Goal: Complete application form

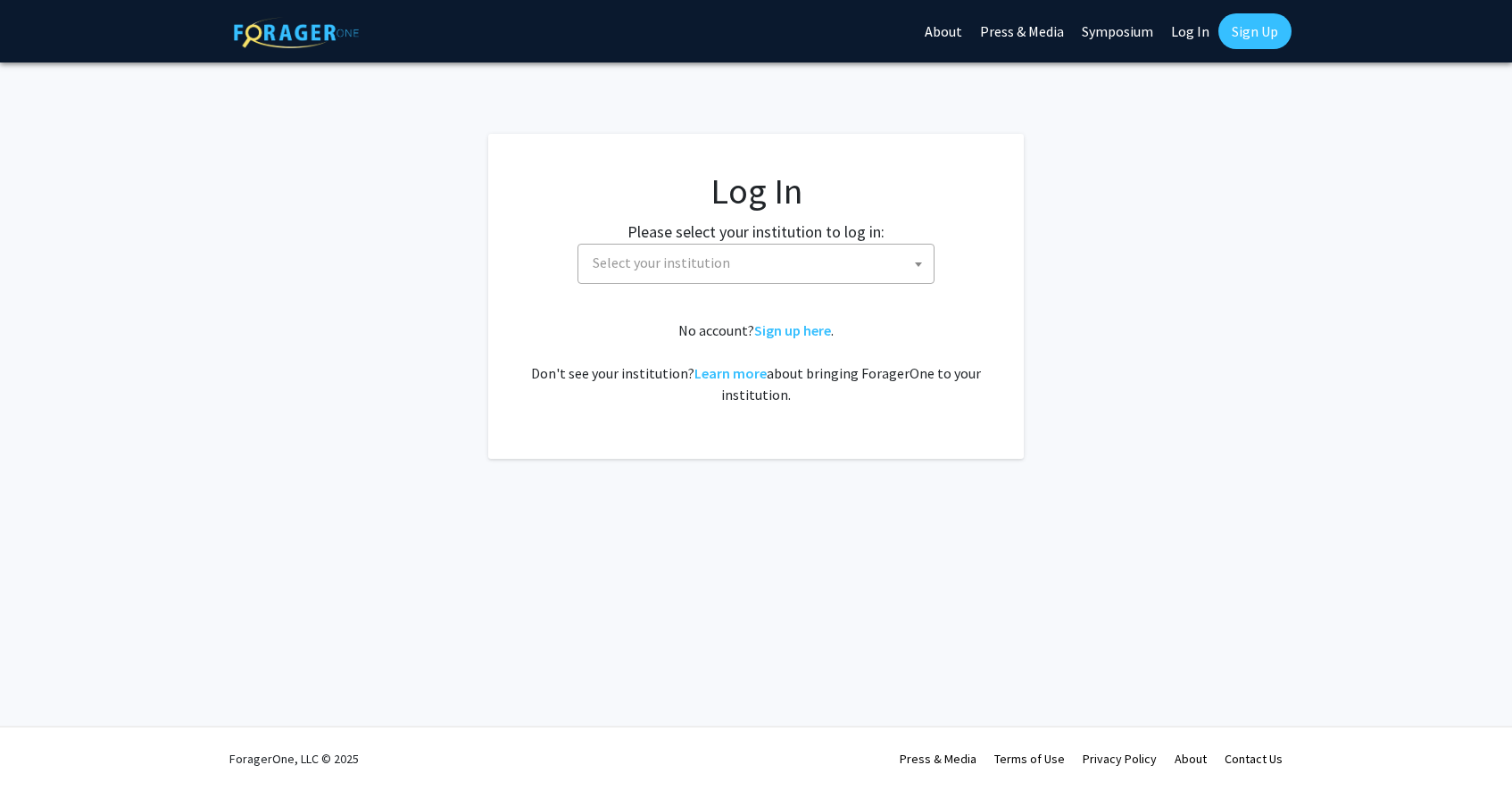
select select
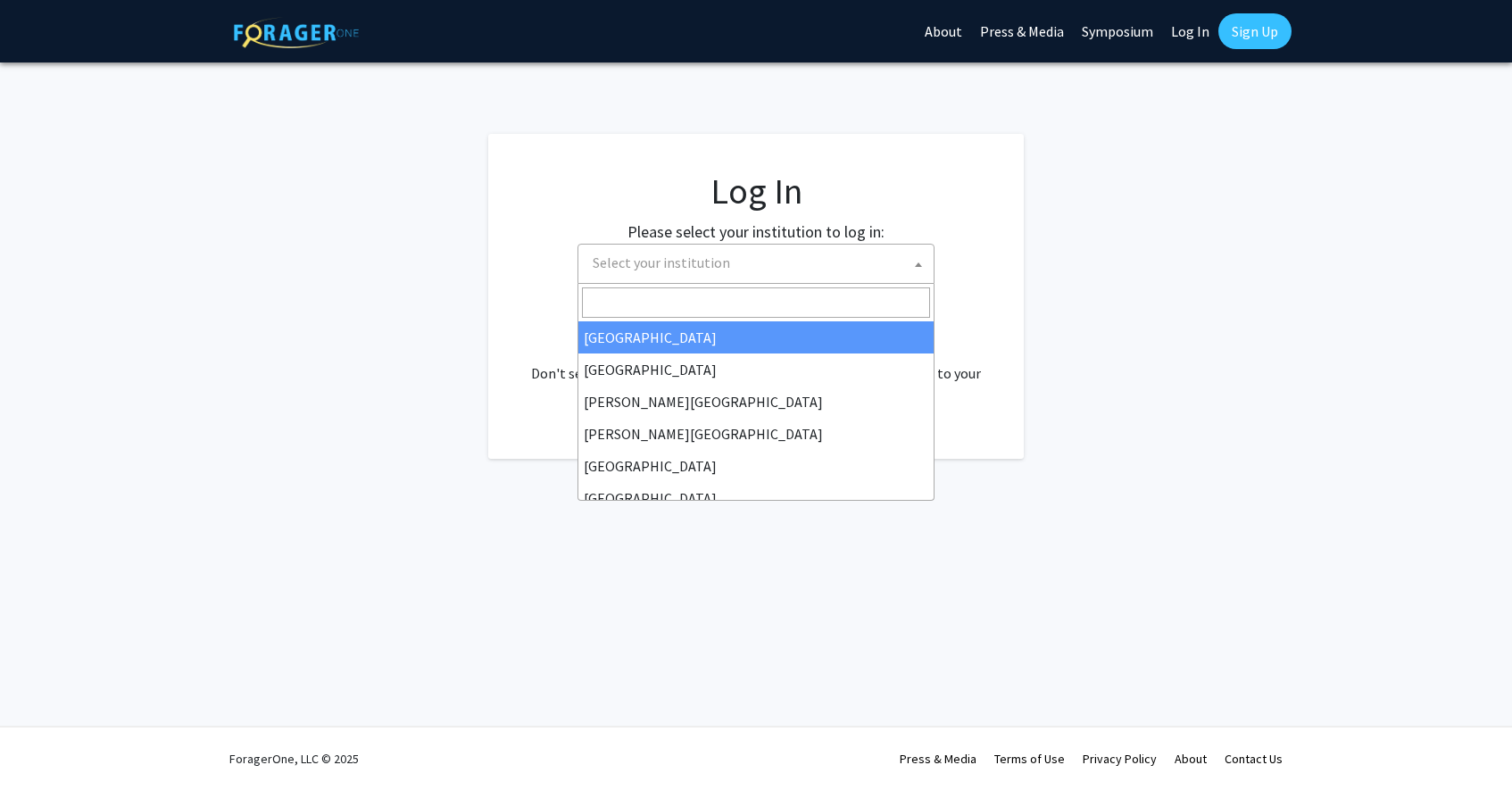
click at [638, 267] on span "Select your institution" at bounding box center [661, 262] width 138 height 17
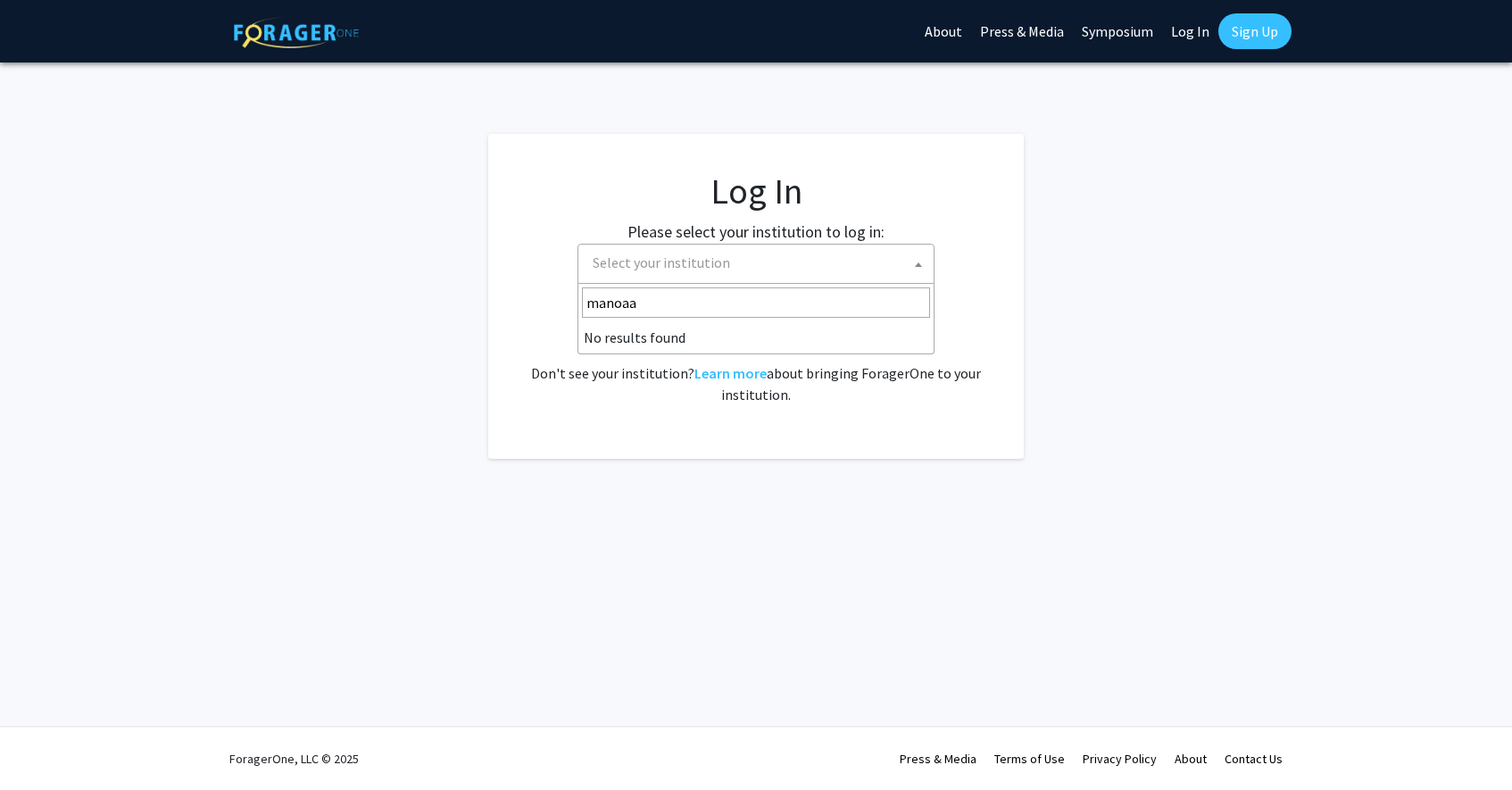
click at [697, 336] on li "No results found" at bounding box center [756, 337] width 355 height 32
click at [716, 305] on input "manoaa" at bounding box center [756, 302] width 349 height 30
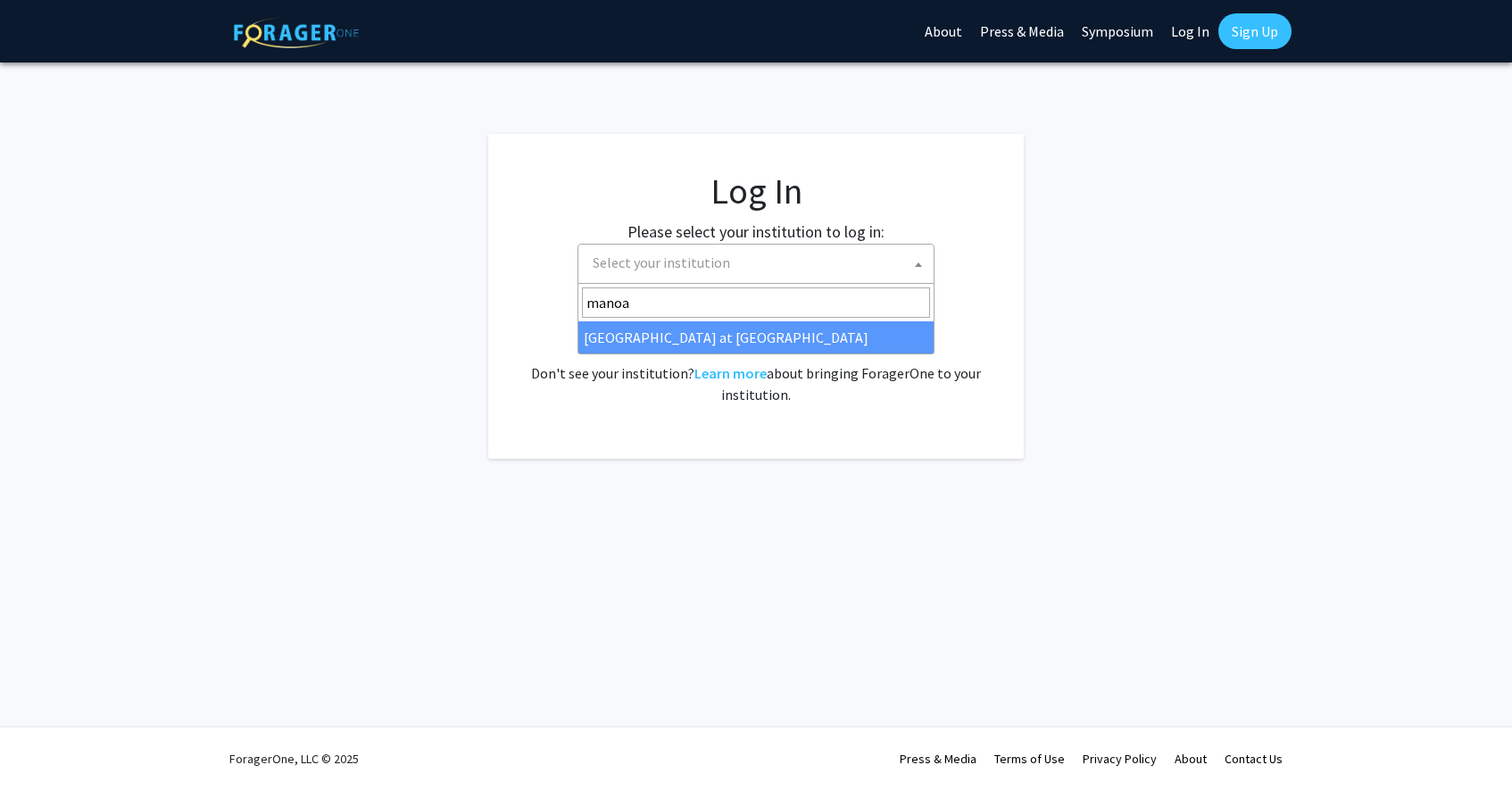
type input "manoa"
select select "18"
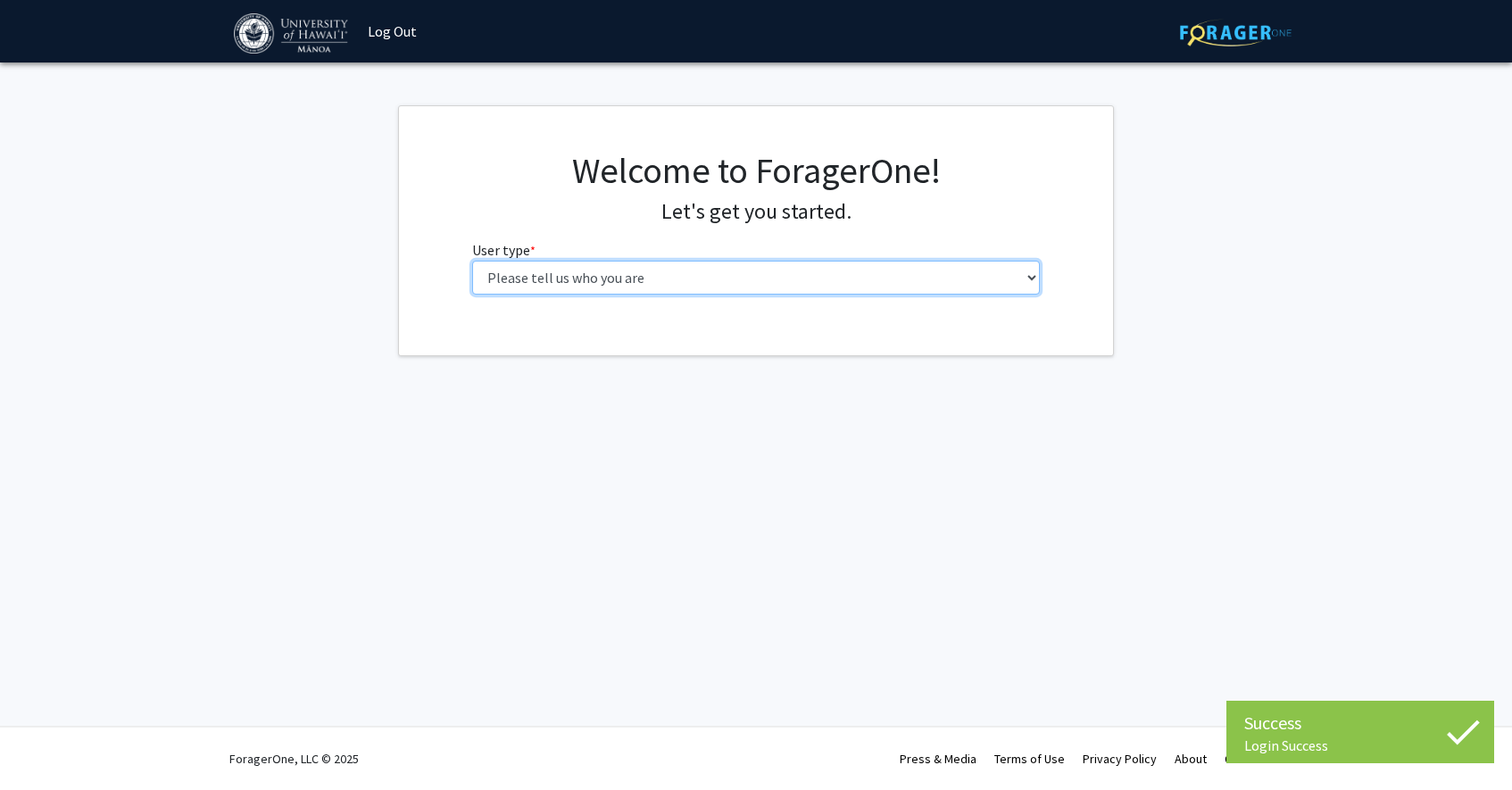
click at [878, 293] on select "Please tell us who you are Undergraduate Student Master's Student Doctoral Cand…" at bounding box center [756, 277] width 569 height 34
select select "1: undergrad"
click at [472, 260] on select "Please tell us who you are Undergraduate Student Master's Student Doctoral Cand…" at bounding box center [756, 277] width 569 height 34
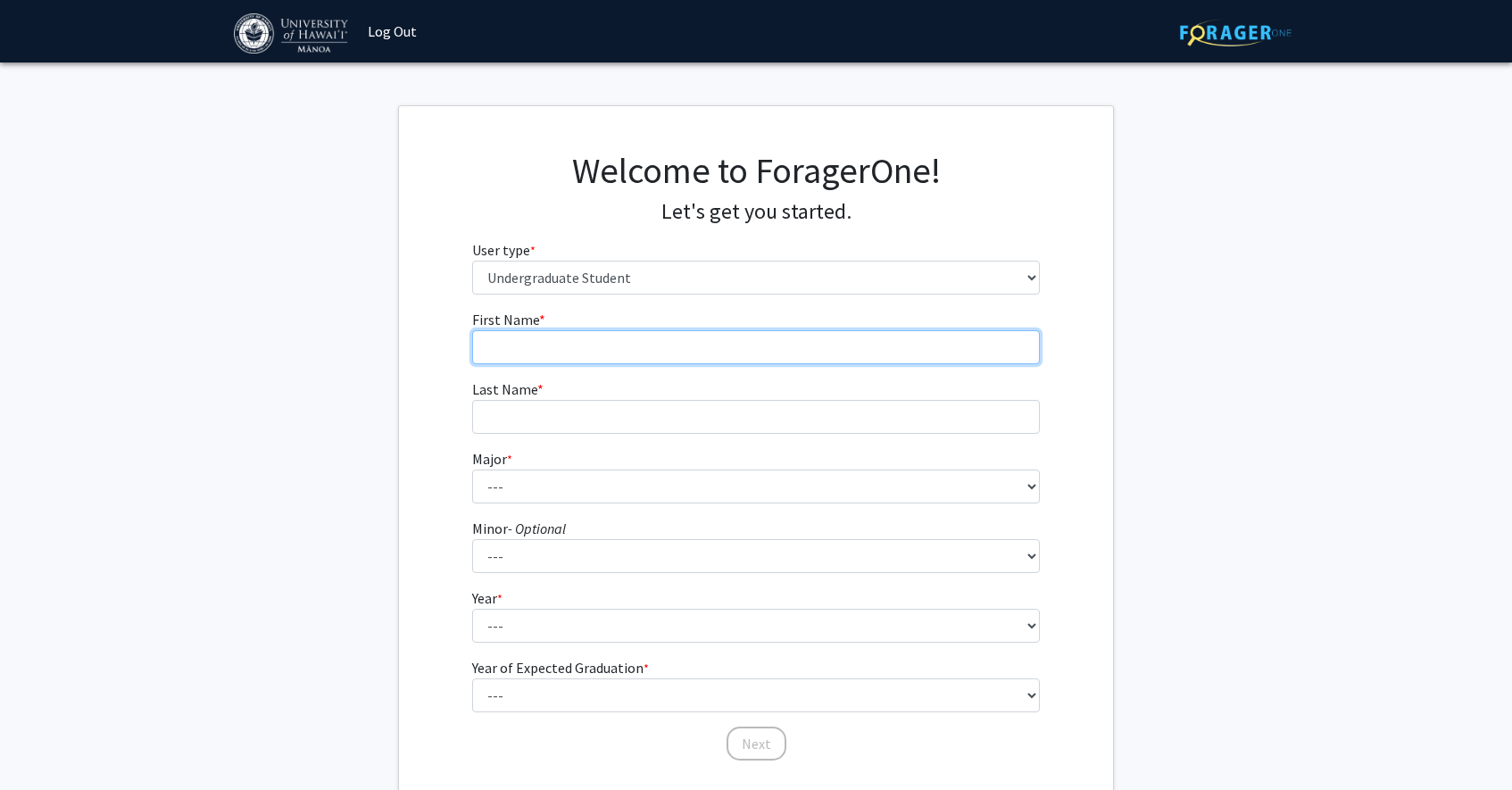
click at [845, 352] on input "First Name * required" at bounding box center [756, 346] width 569 height 34
type input "[PERSON_NAME]"
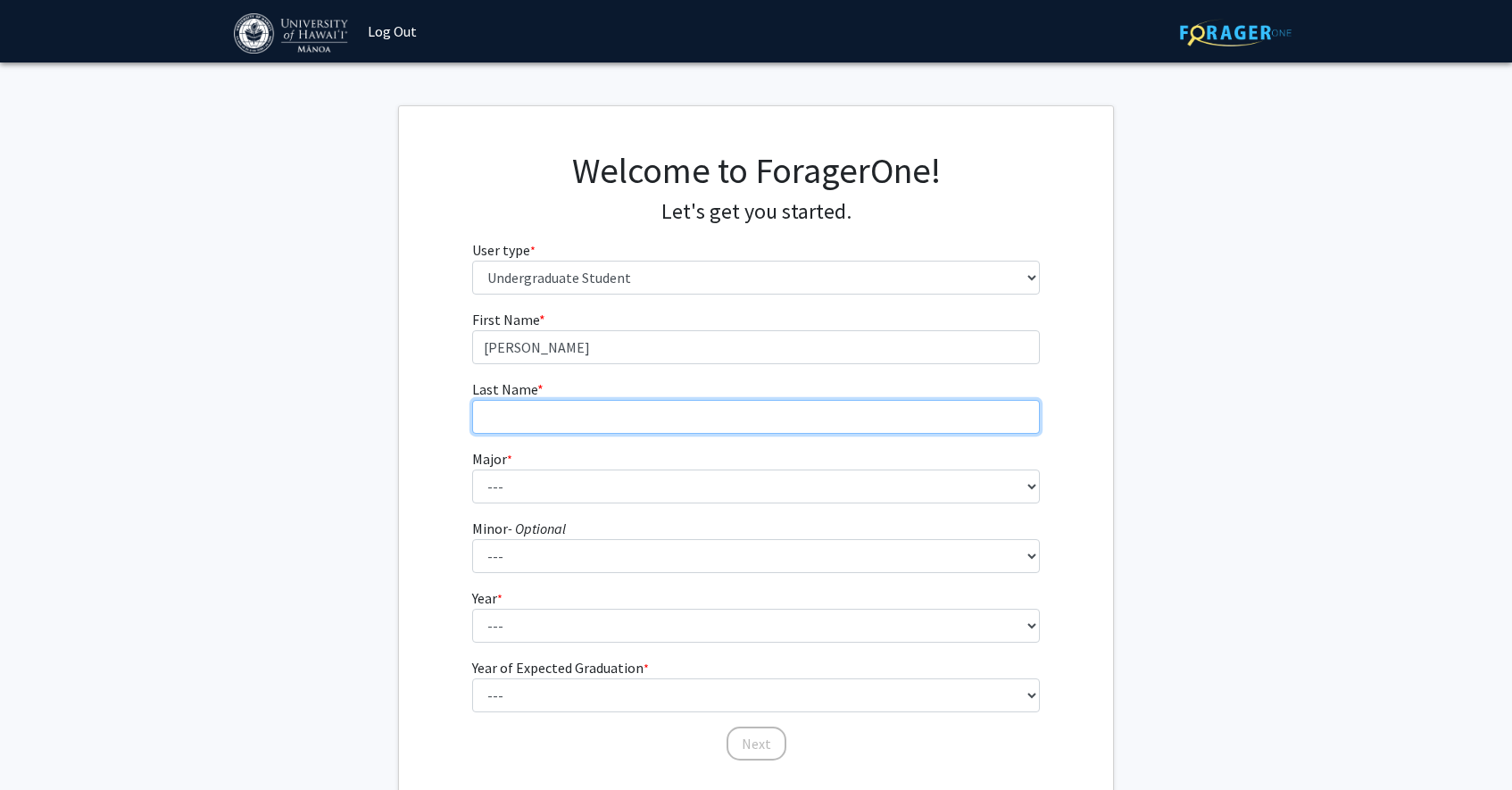
type input "[PERSON_NAME]"
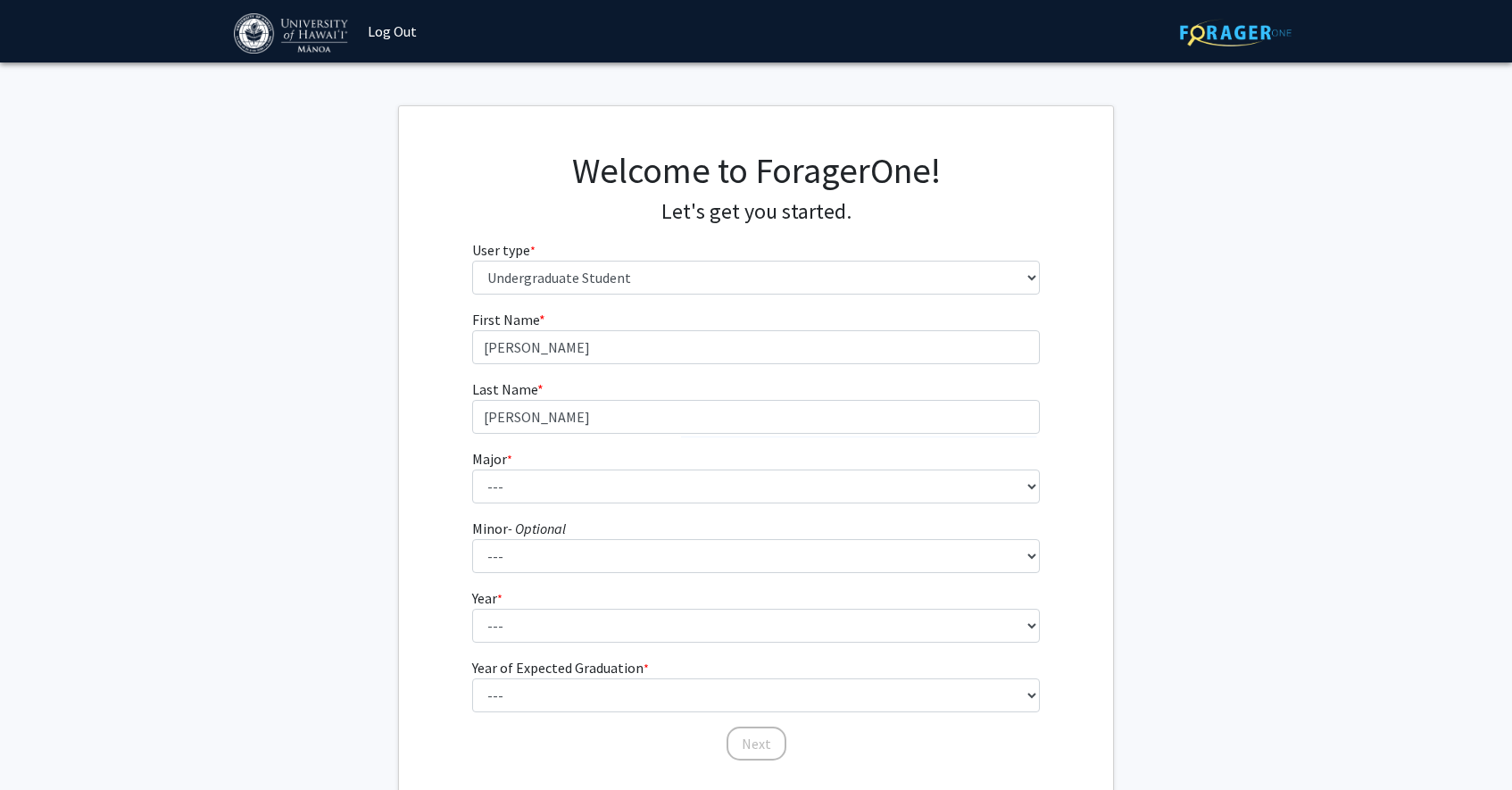
click at [623, 464] on fg-select "Major * required --- Accounting American Studies Animal Sciences Anthropology A…" at bounding box center [756, 476] width 569 height 55
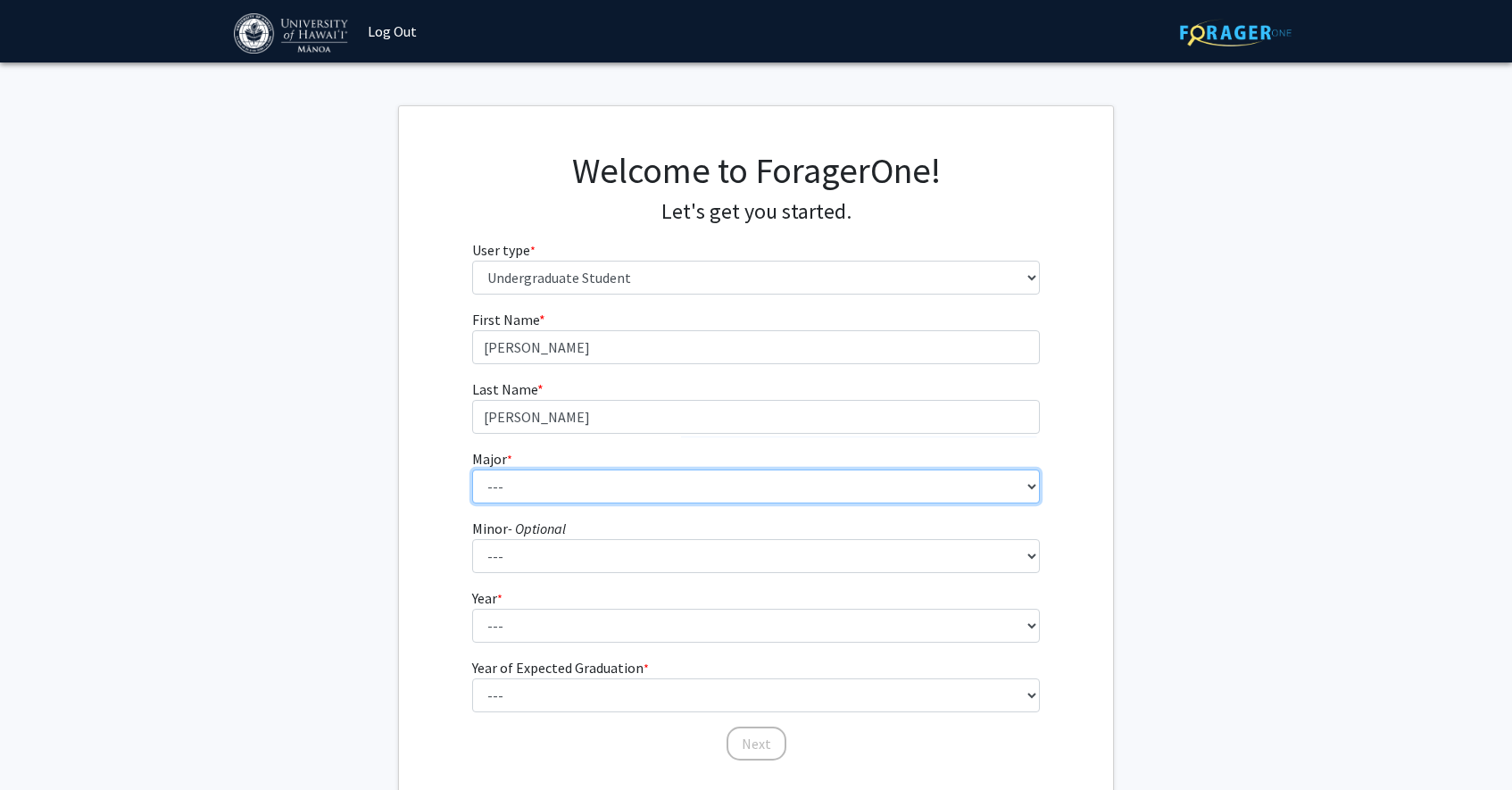
click at [623, 487] on select "--- Accounting American Studies Animal Sciences Anthropology Art Art History As…" at bounding box center [756, 486] width 569 height 34
select select "46: 1428"
click at [472, 470] on select "--- Accounting American Studies Animal Sciences Anthropology Art Art History As…" at bounding box center [756, 486] width 569 height 34
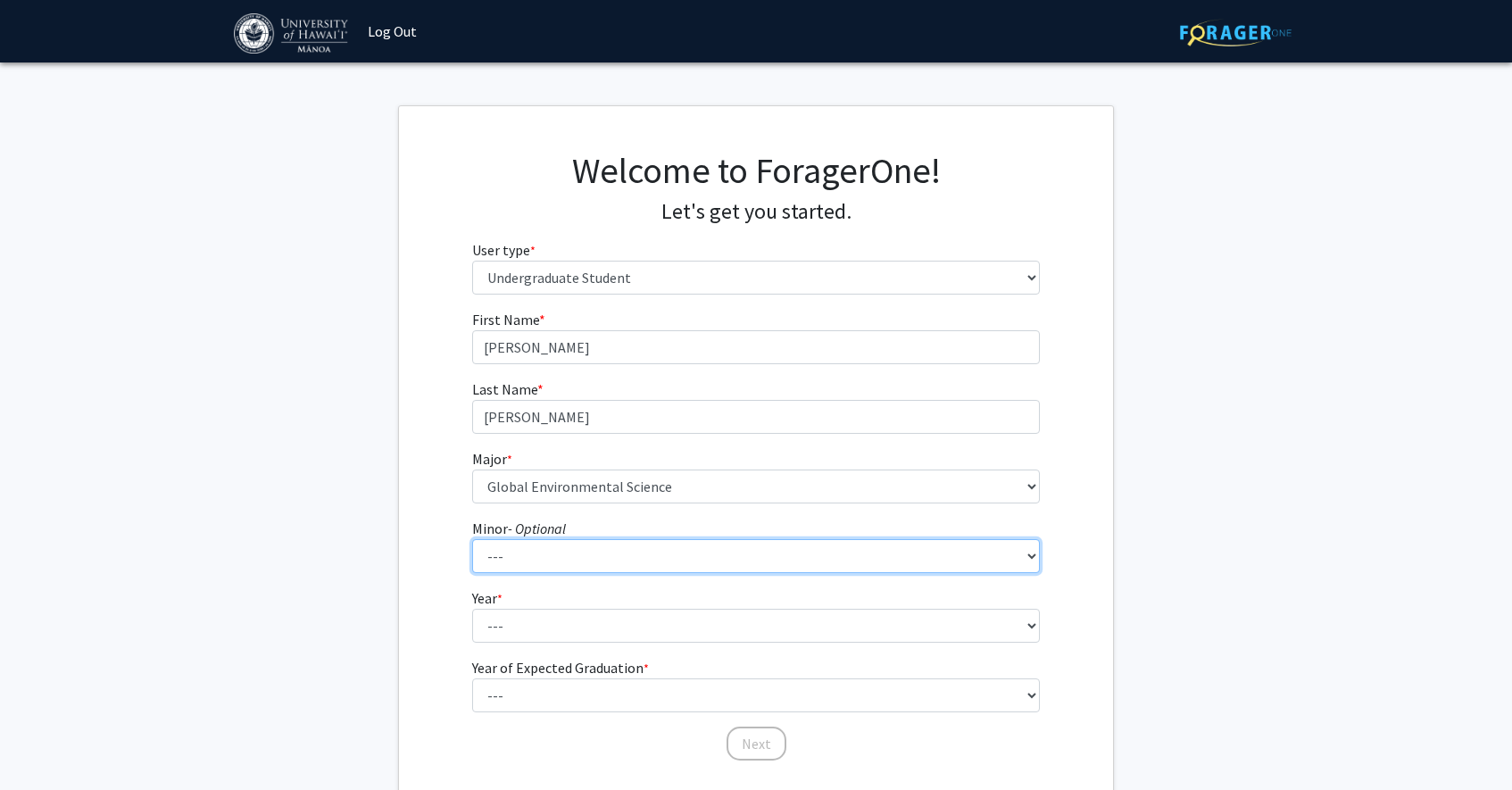
click at [669, 570] on select "--- American Studies Anthropology Art Art History Asian Studies Astronomy Astro…" at bounding box center [756, 555] width 569 height 34
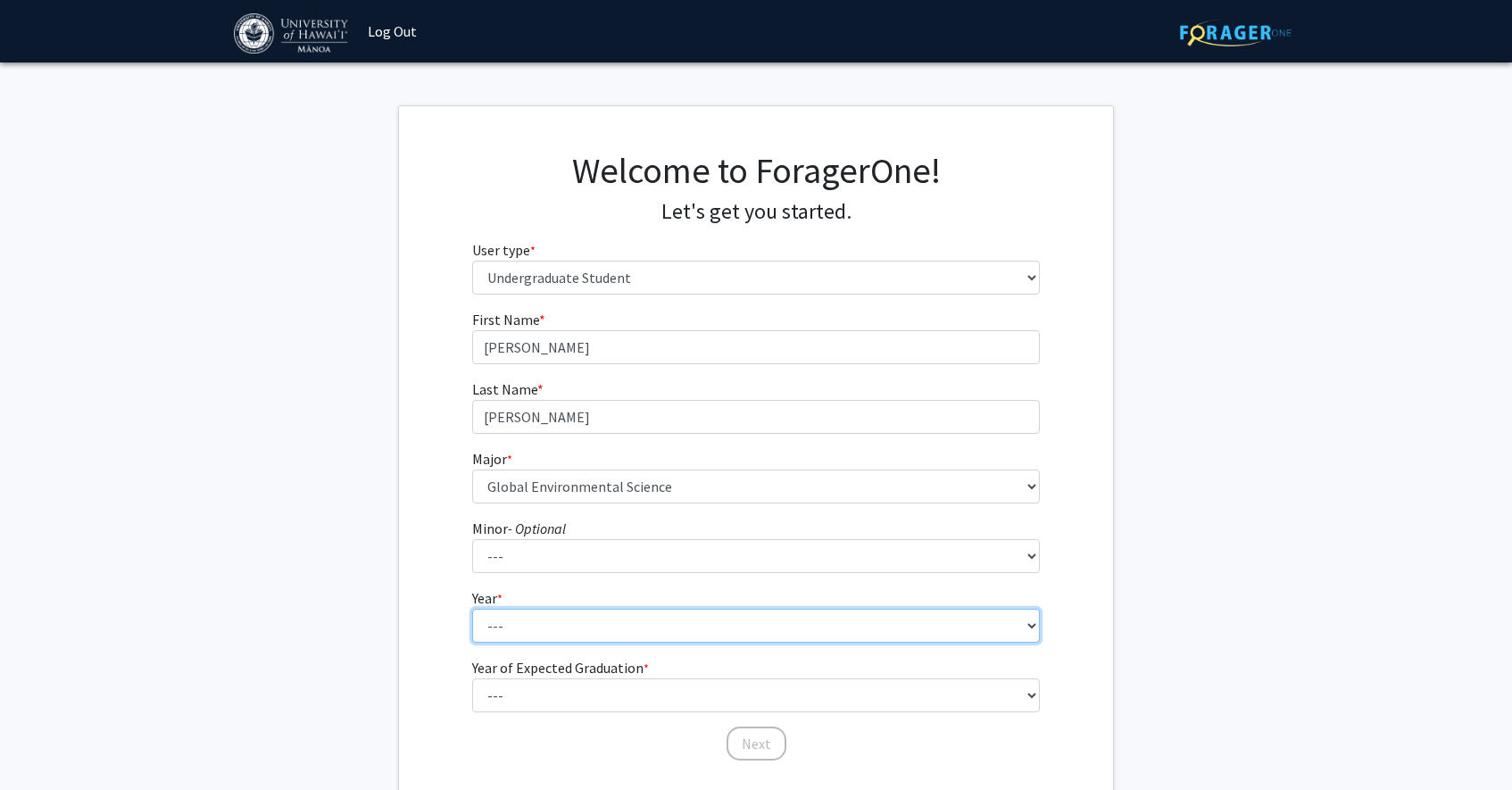
click at [640, 629] on select "--- First-year Sophomore Junior Senior Postbaccalaureate Certificate" at bounding box center [756, 625] width 569 height 34
select select "3: junior"
click at [472, 609] on select "--- First-year Sophomore Junior Senior Postbaccalaureate Certificate" at bounding box center [756, 625] width 569 height 34
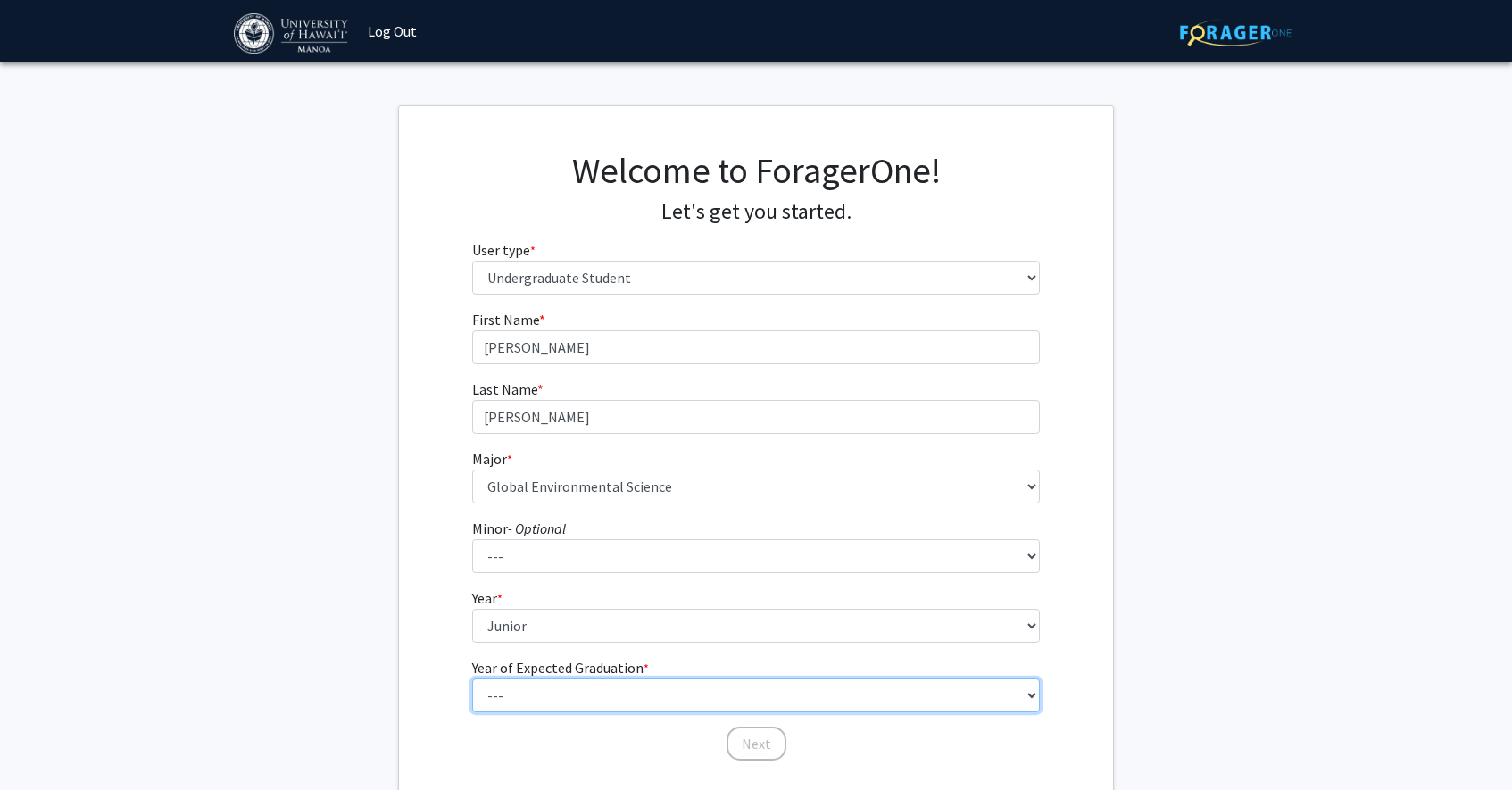
click at [626, 681] on select "--- 2025 2026 2027 2028 2029 2030 2031 2032 2033 2034" at bounding box center [756, 695] width 569 height 34
select select "3: 2027"
click at [472, 678] on select "--- 2025 2026 2027 2028 2029 2030 2031 2032 2033 2034" at bounding box center [756, 695] width 569 height 34
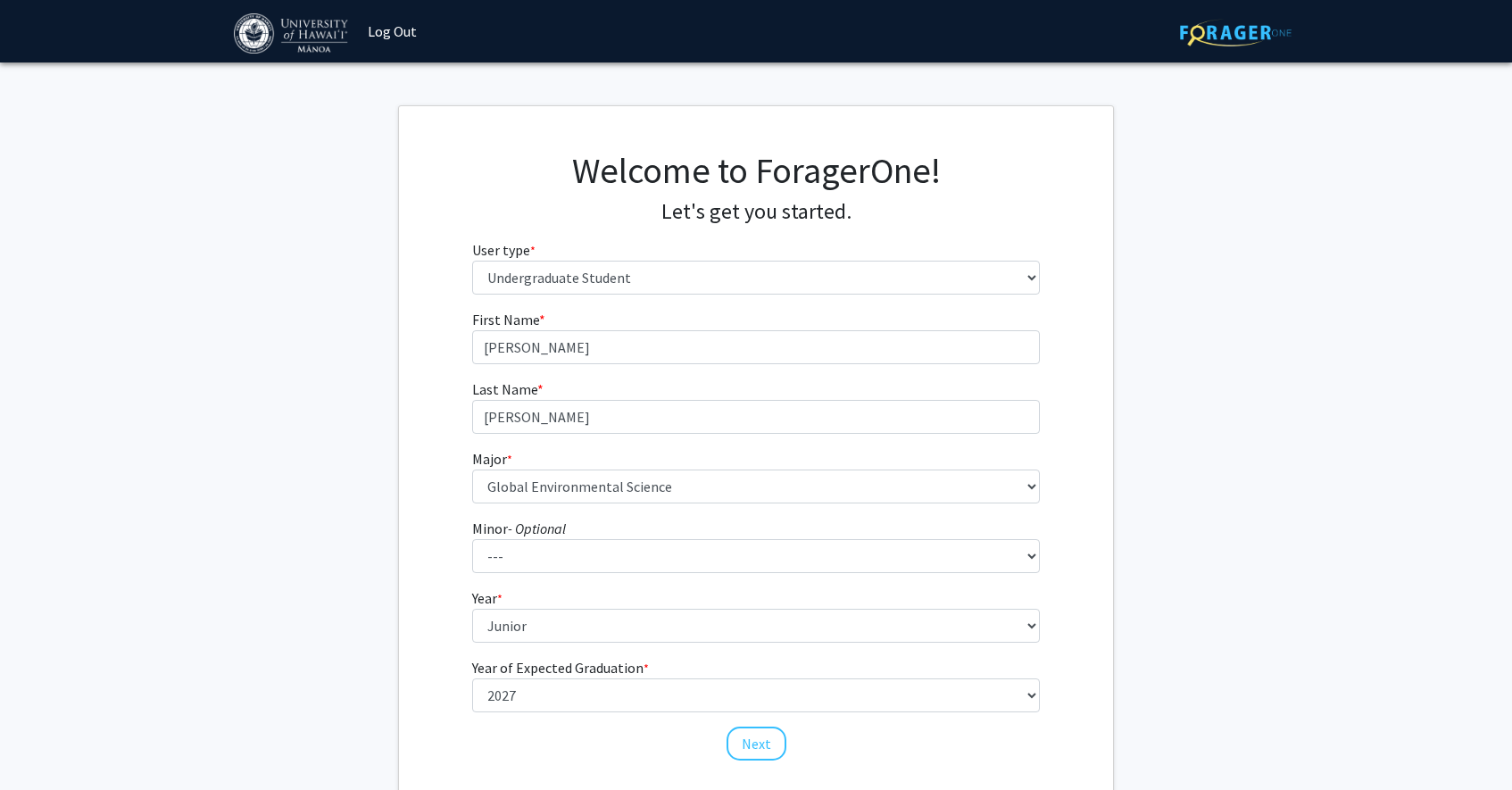
click at [787, 736] on div "Next" at bounding box center [756, 735] width 569 height 17
click at [746, 750] on button "Next" at bounding box center [756, 742] width 60 height 34
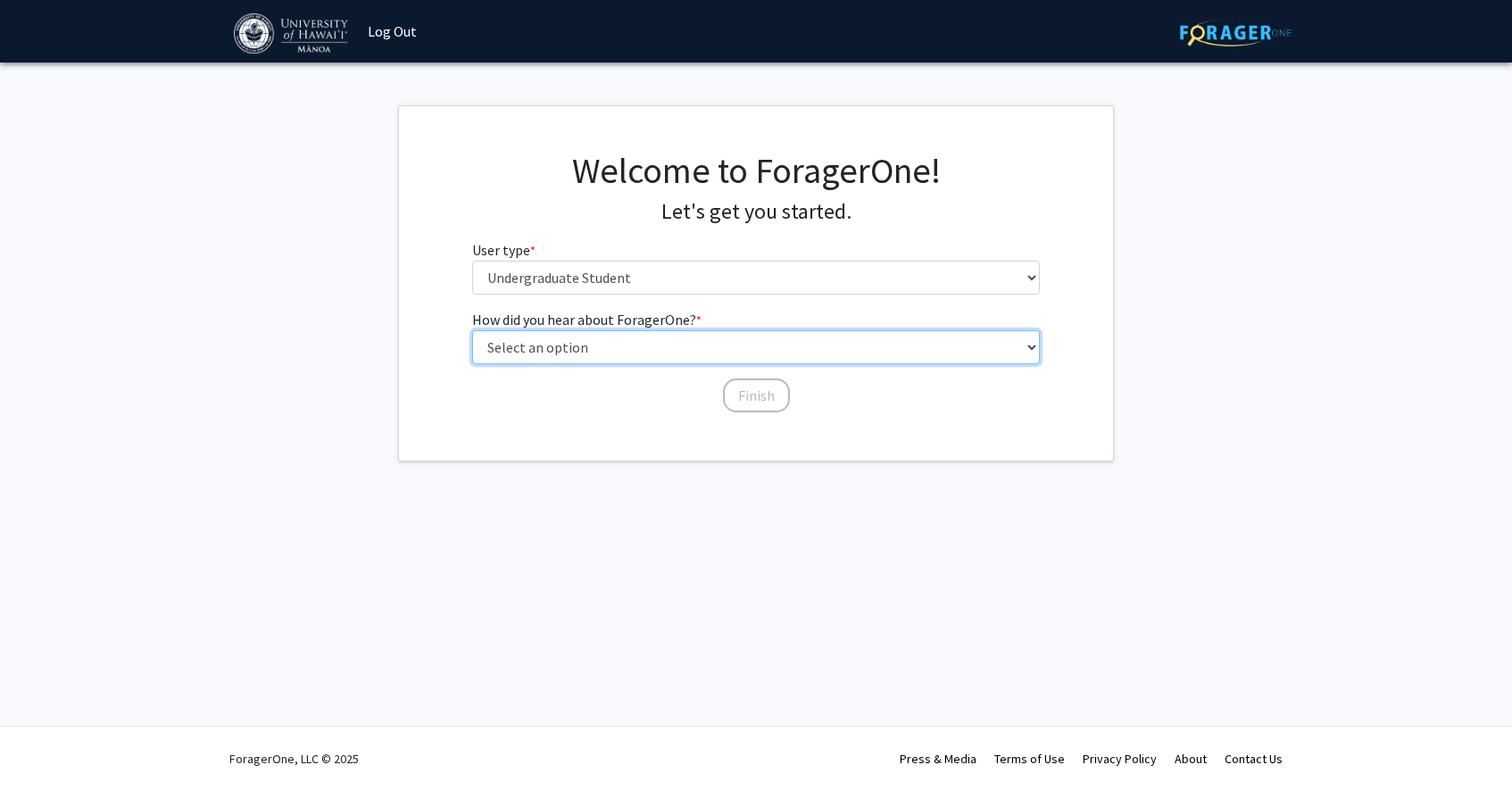
click at [712, 333] on select "Select an option Peer/student recommendation Faculty/staff recommendation Unive…" at bounding box center [756, 346] width 569 height 34
select select "2: faculty_recommendation"
click at [472, 330] on select "Select an option Peer/student recommendation Faculty/staff recommendation Unive…" at bounding box center [756, 346] width 569 height 34
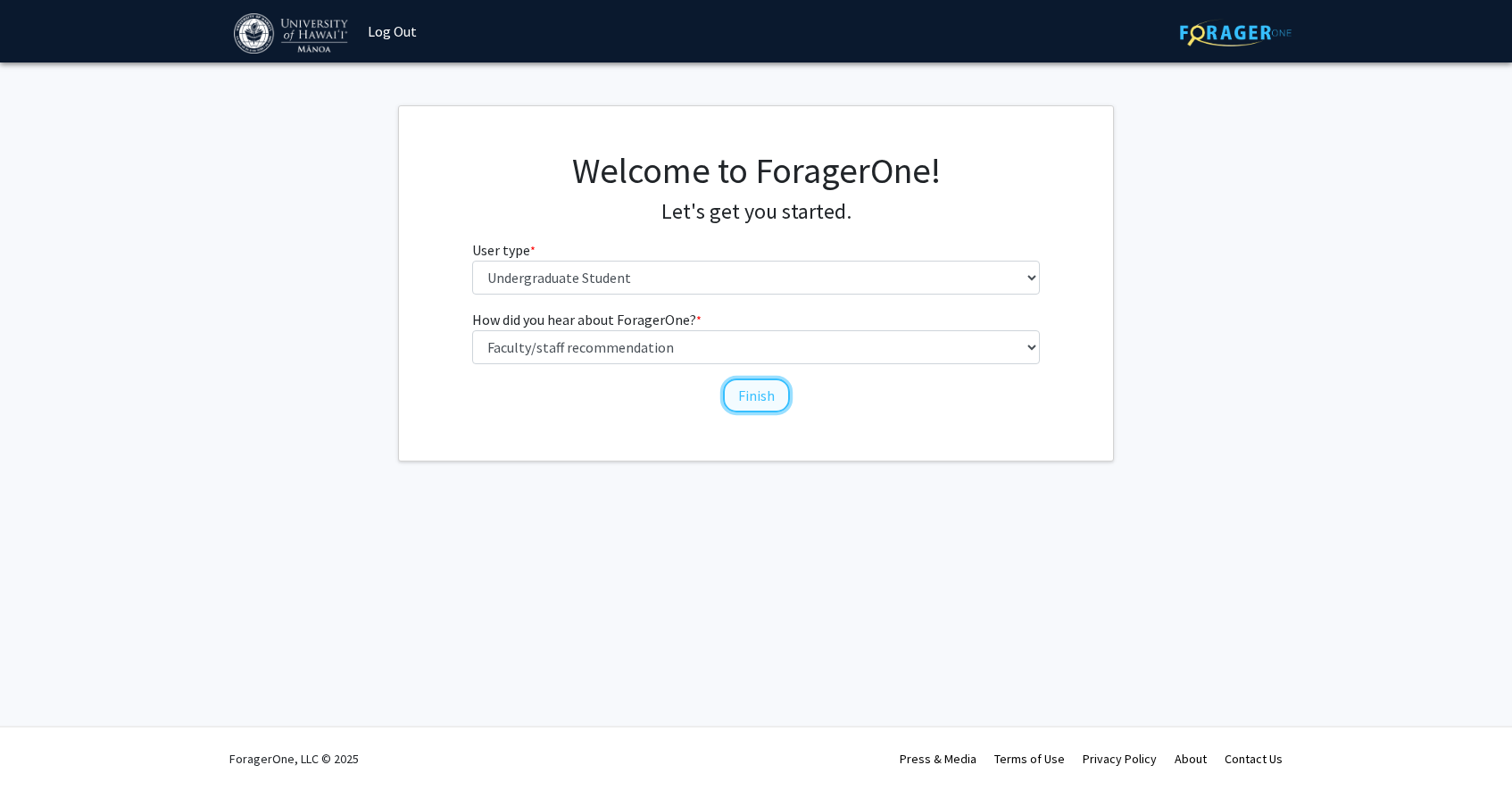
click at [768, 390] on button "Finish" at bounding box center [756, 395] width 67 height 34
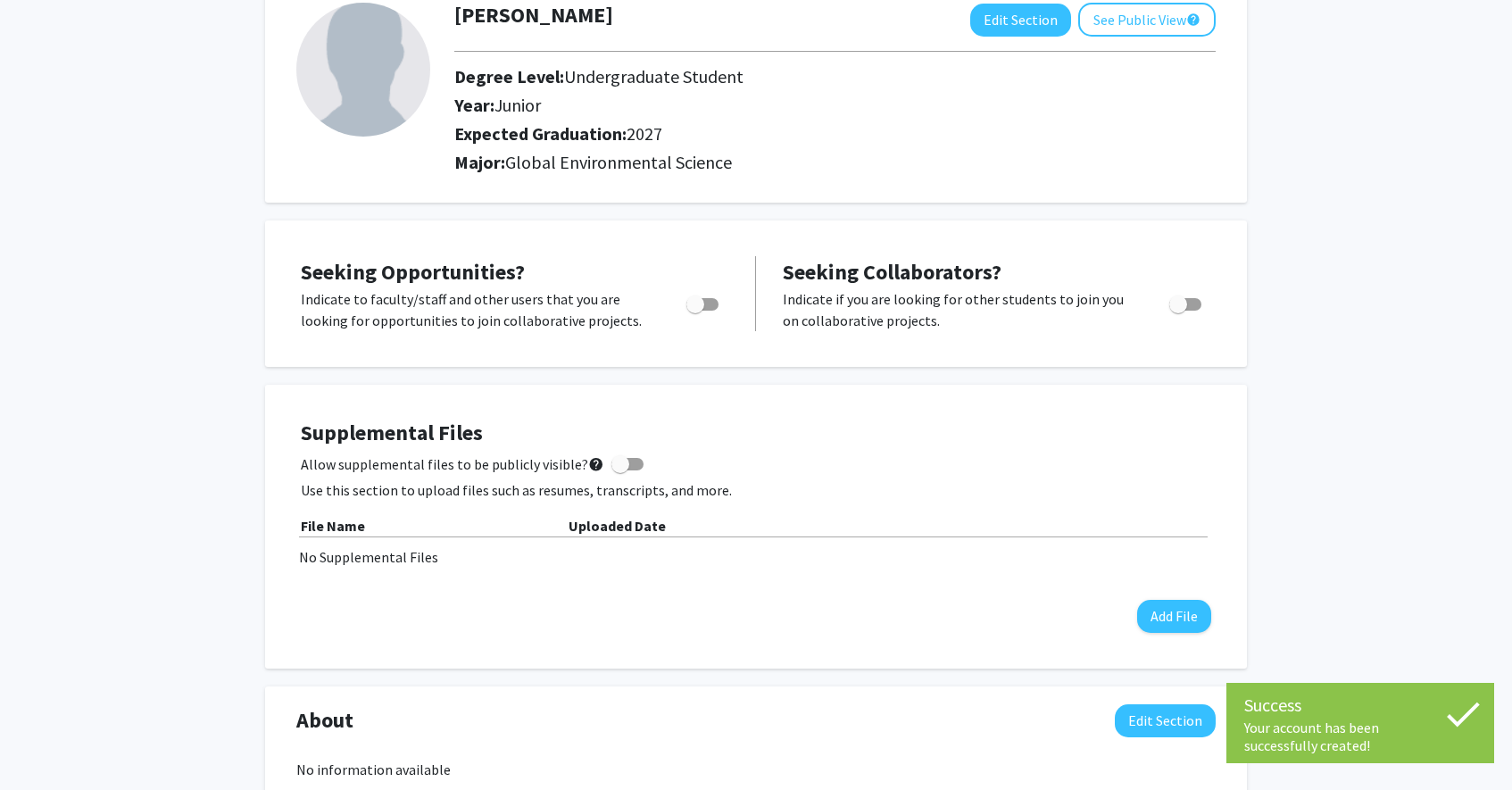
scroll to position [192, 0]
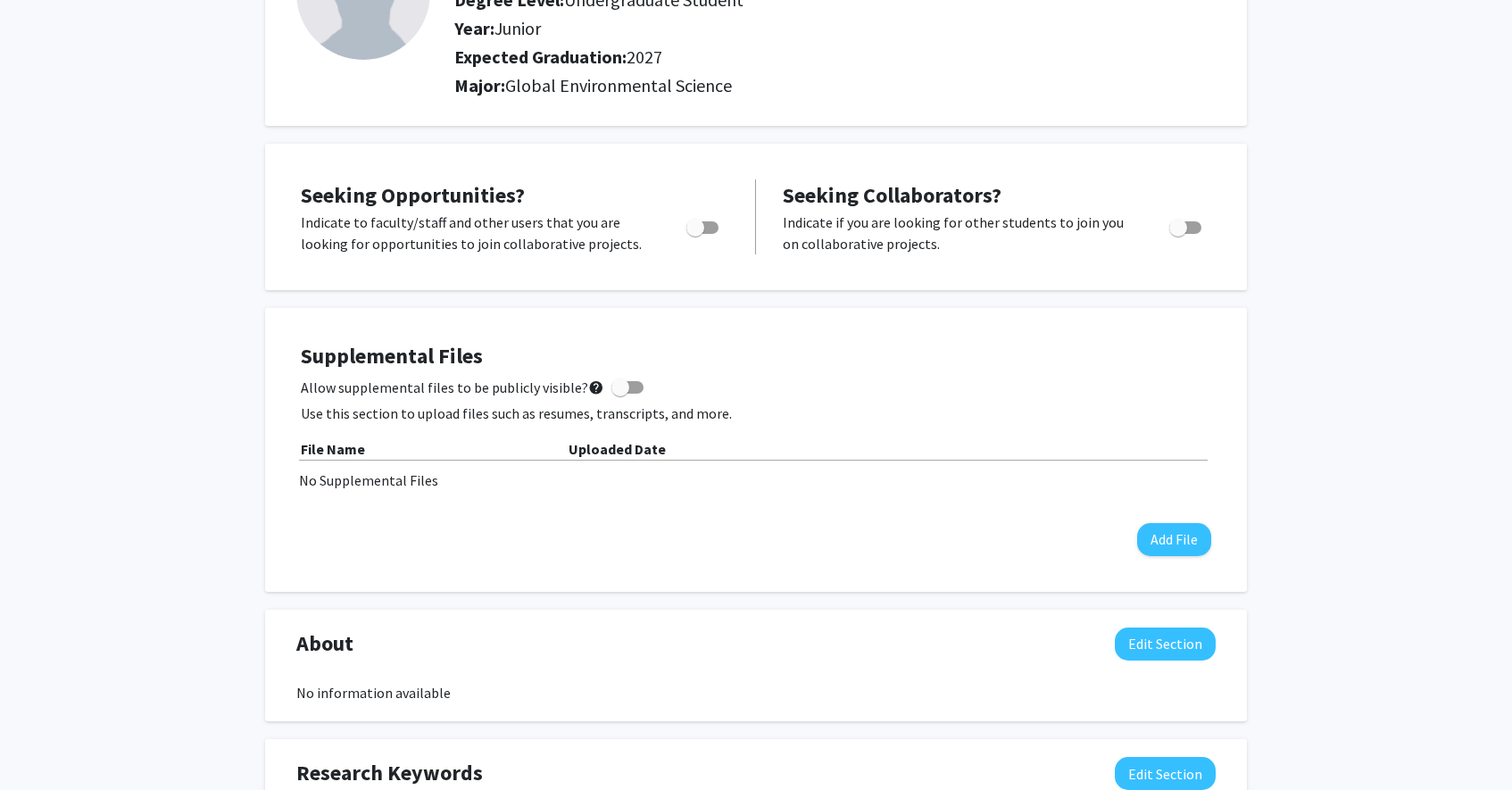
click at [706, 226] on span "Toggle" at bounding box center [702, 227] width 32 height 13
click at [695, 234] on input "Are you actively seeking opportunities?" at bounding box center [694, 234] width 1 height 1
checkbox input "true"
click at [1188, 234] on label "Toggle" at bounding box center [1182, 227] width 39 height 21
click at [1179, 234] on input "Would you like to receive other student requests to work with you?" at bounding box center [1178, 234] width 1 height 1
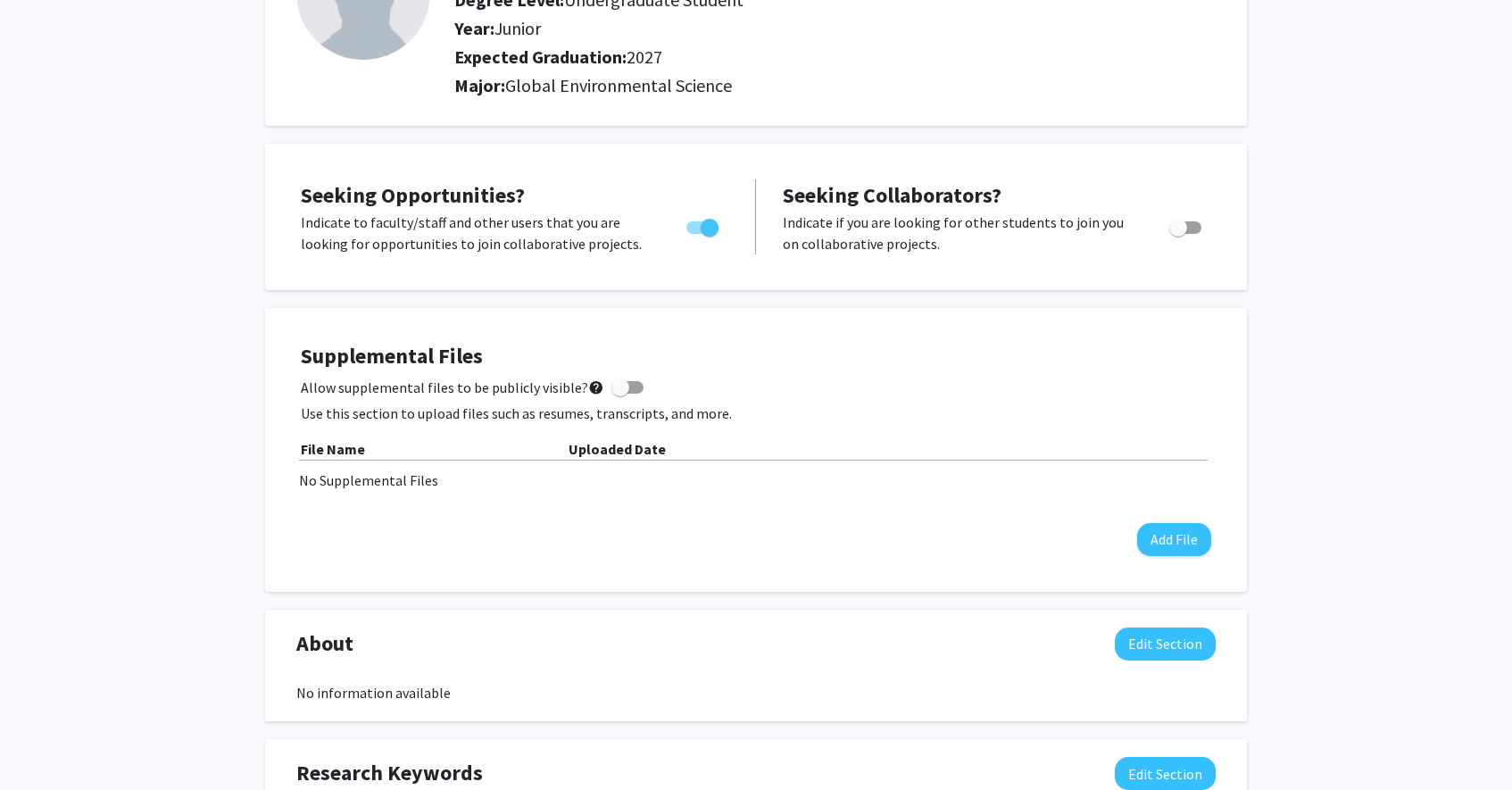
checkbox input "true"
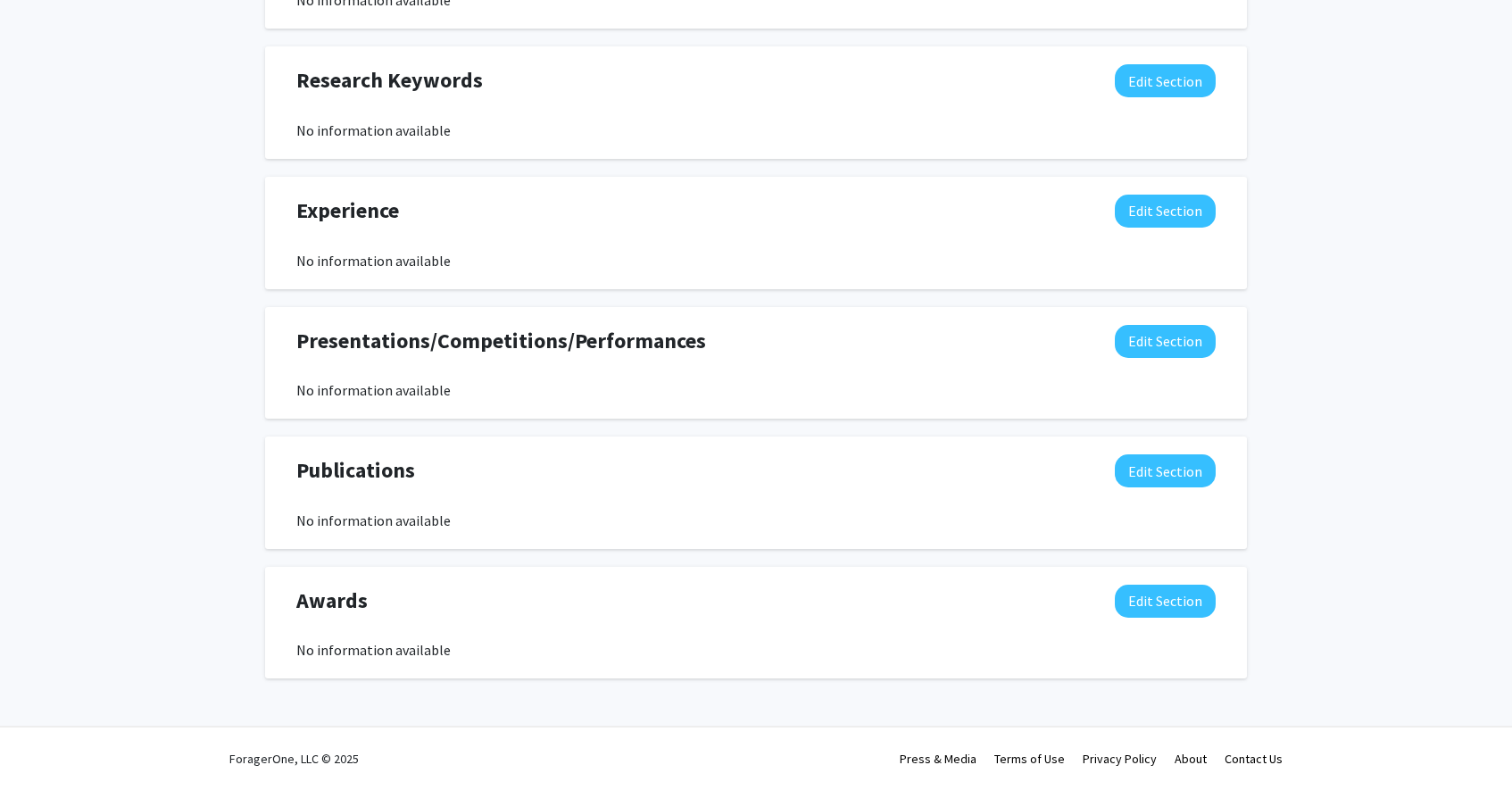
scroll to position [0, 0]
